Goal: Share content: Share content

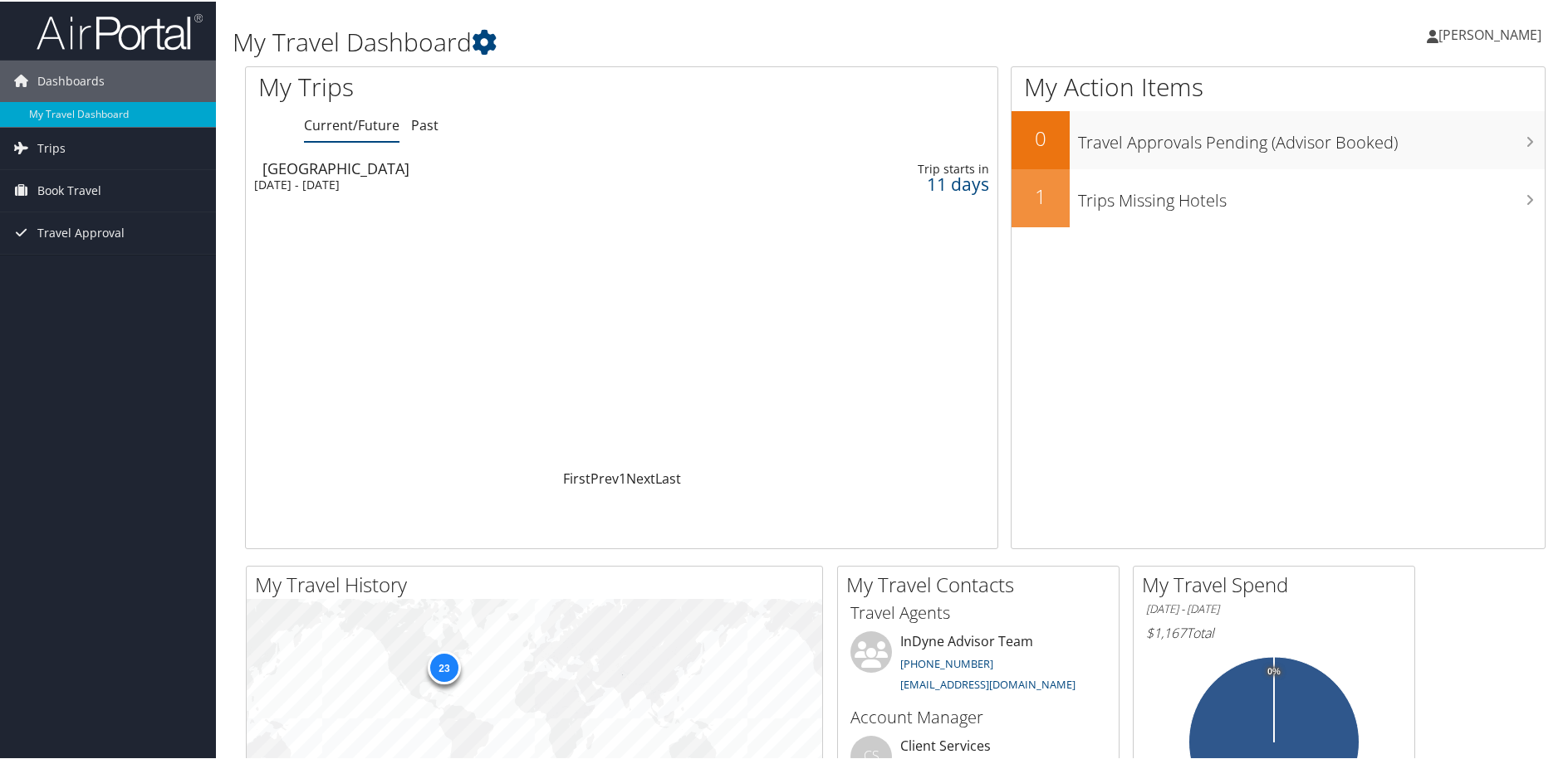
click at [313, 167] on div "[GEOGRAPHIC_DATA]" at bounding box center [496, 167] width 468 height 15
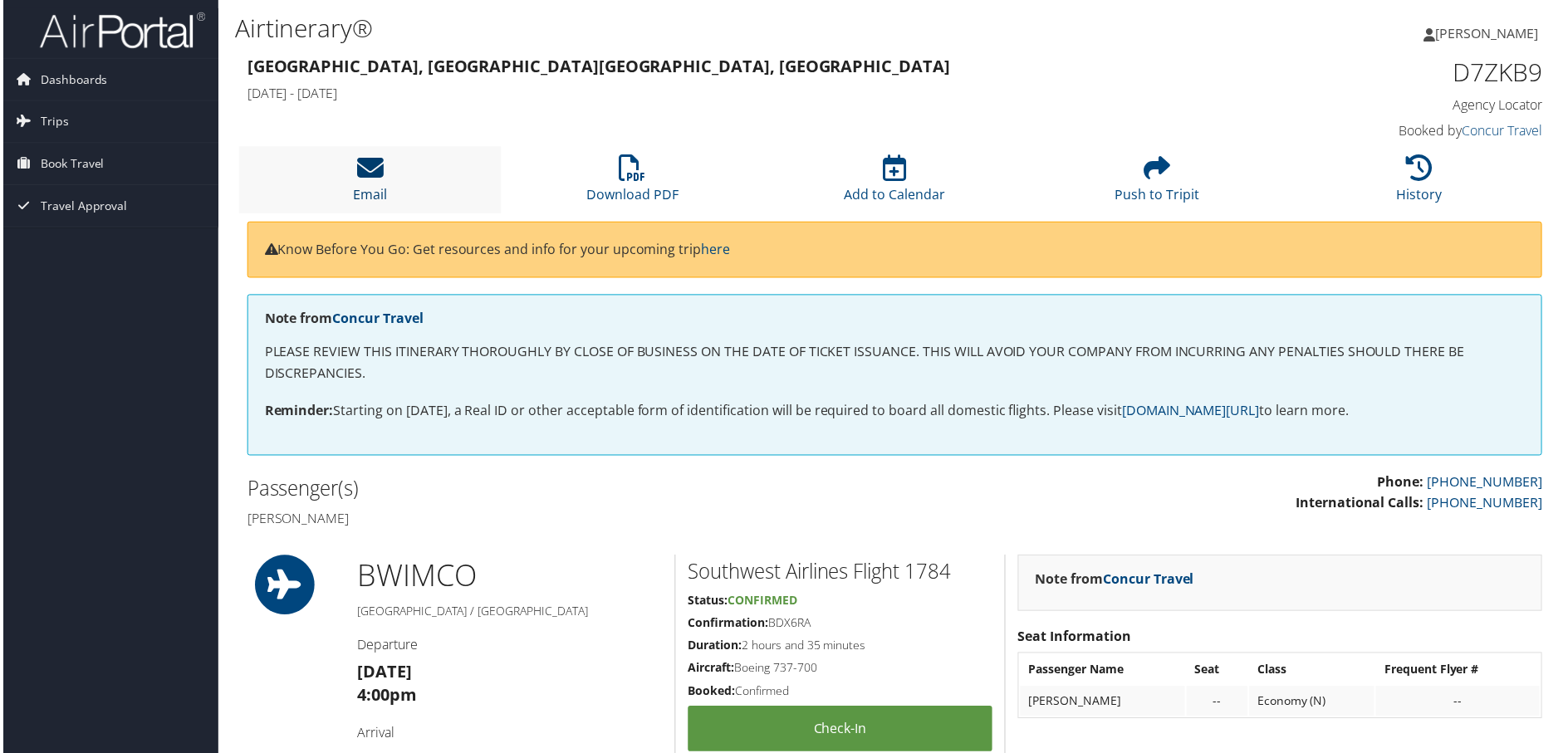
click at [369, 169] on icon at bounding box center [369, 168] width 27 height 27
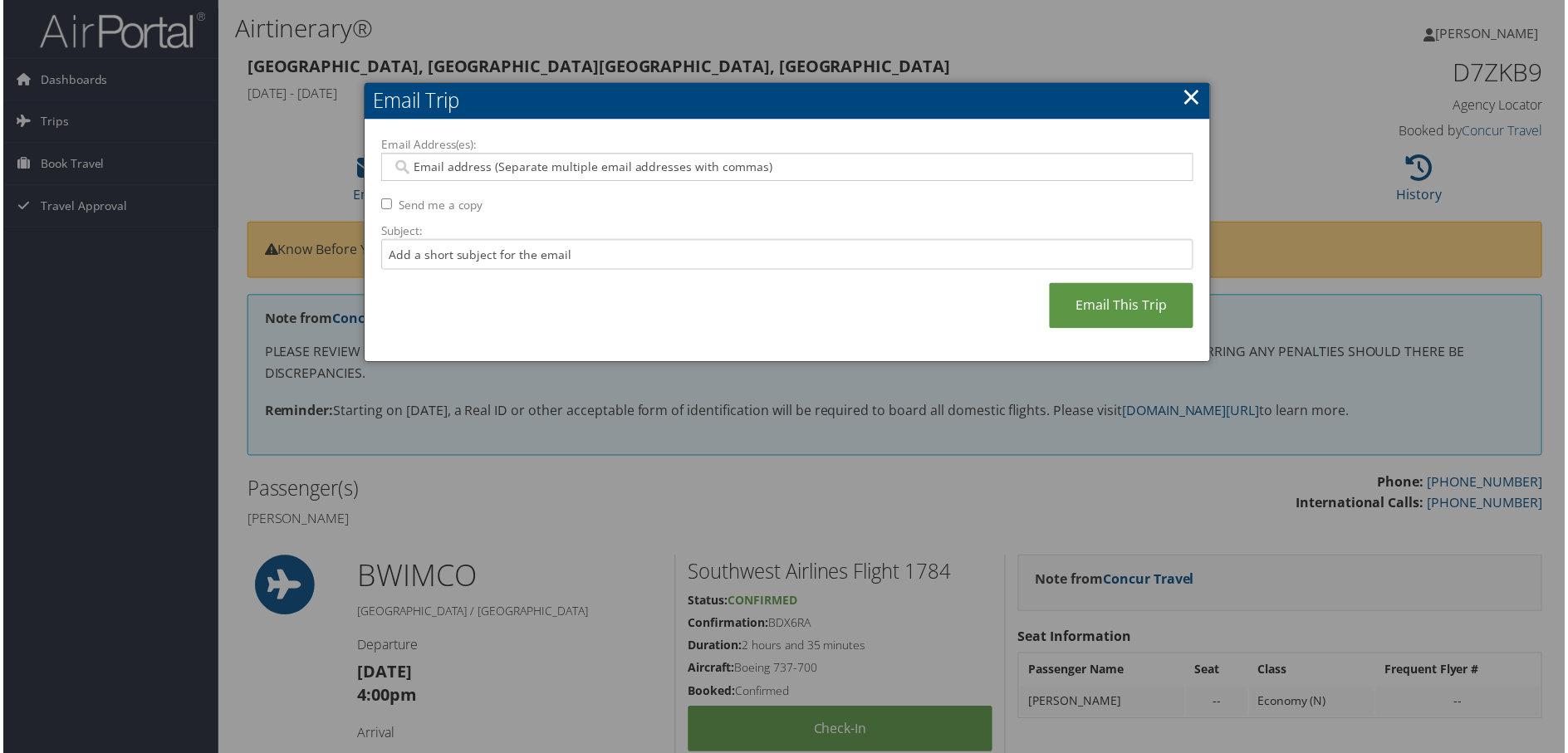
click at [412, 173] on input "Email Address(es):" at bounding box center [787, 168] width 793 height 17
type input "gdjordan22@gmail.com"
click at [1099, 305] on link "Email This Trip" at bounding box center [1122, 307] width 144 height 45
type input "gdjordan22@gmail.com"
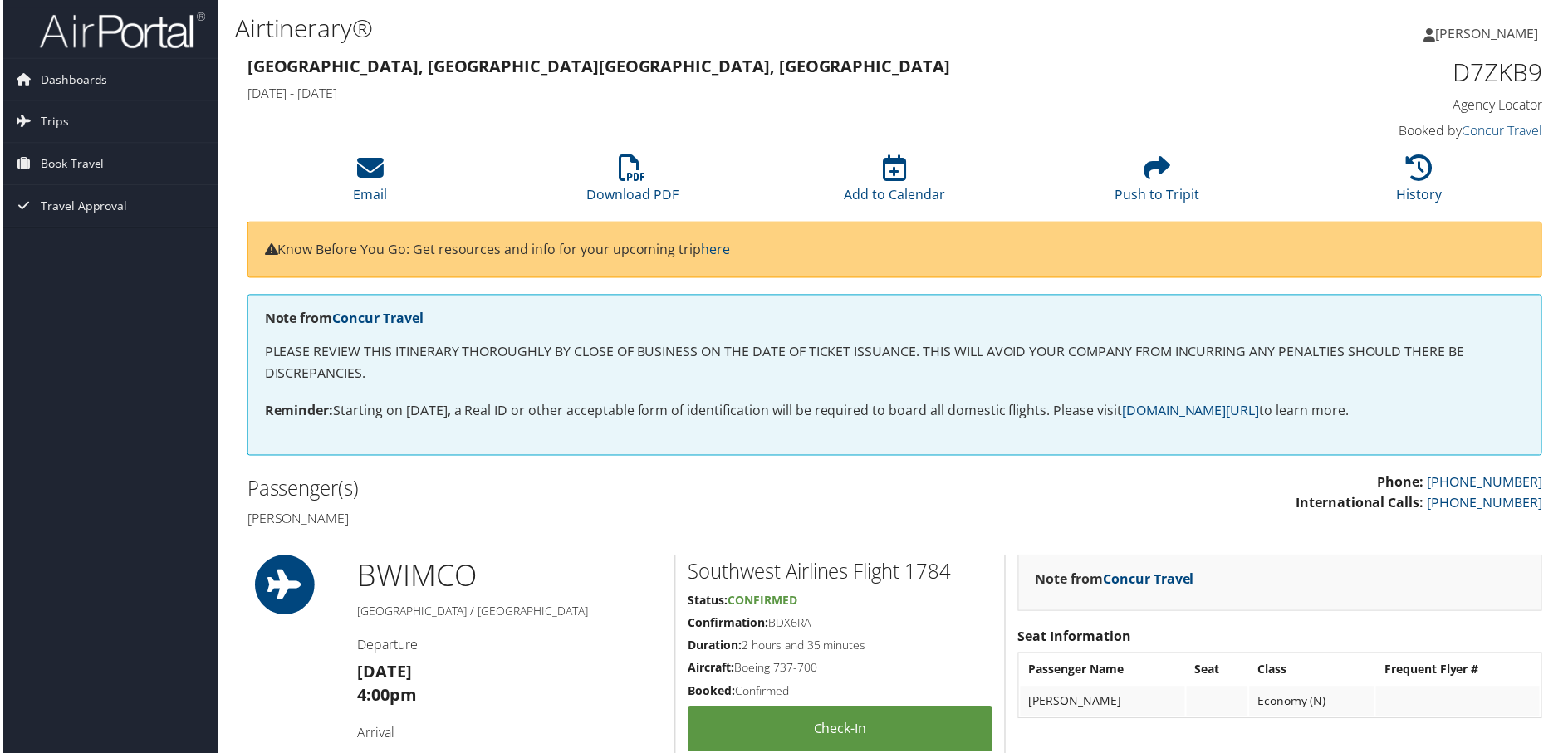
click at [1470, 33] on span "[PERSON_NAME]" at bounding box center [1490, 33] width 103 height 18
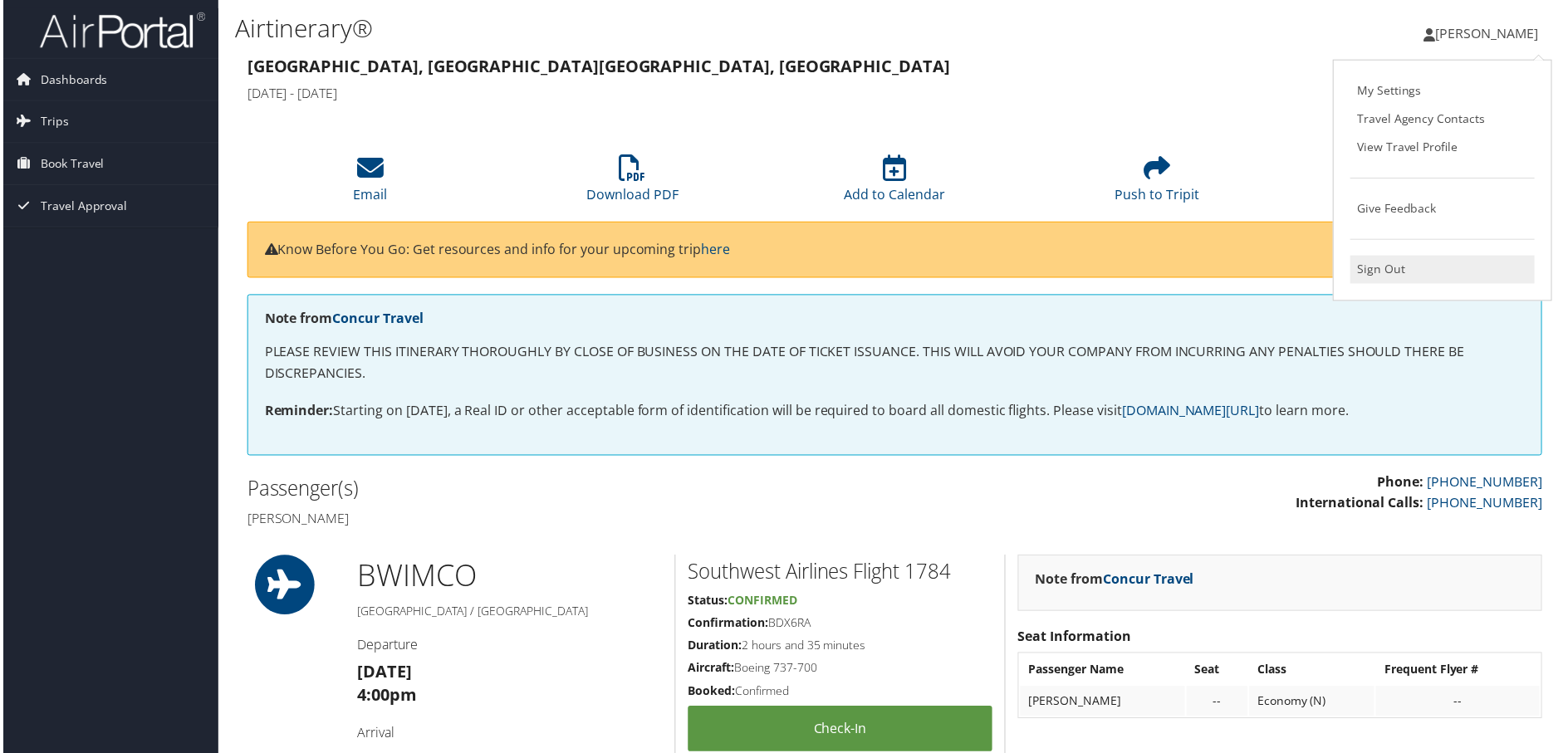
click at [1391, 270] on link "Sign Out" at bounding box center [1446, 271] width 185 height 29
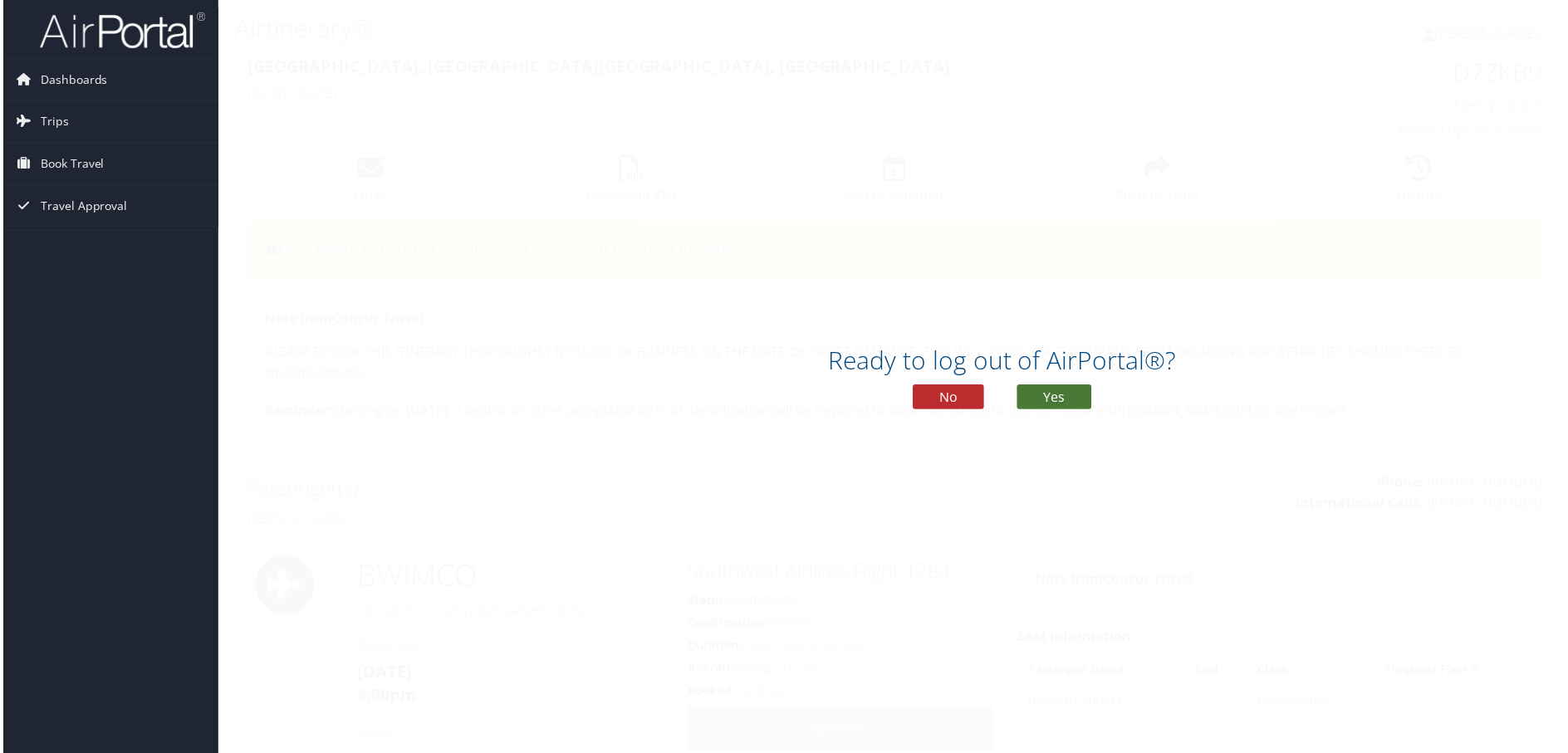
click at [1057, 395] on button "Yes" at bounding box center [1055, 398] width 75 height 25
